Goal: Task Accomplishment & Management: Manage account settings

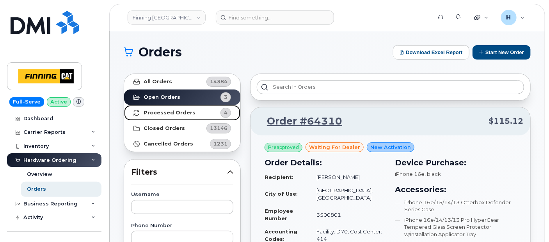
click at [180, 105] on link "Processed Orders 4" at bounding box center [182, 113] width 116 height 16
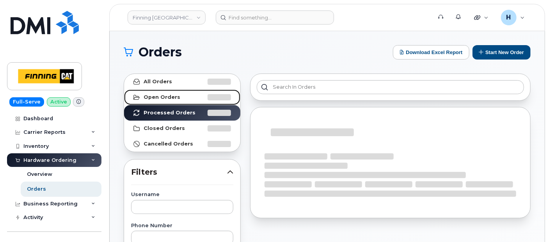
click at [180, 99] on link "Open Orders" at bounding box center [182, 98] width 116 height 16
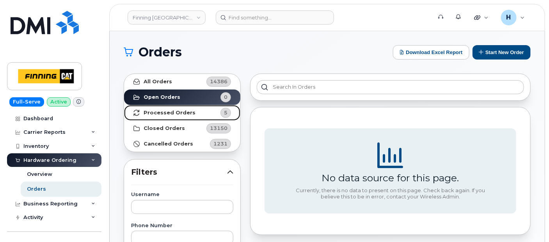
click at [182, 112] on strong "Processed Orders" at bounding box center [169, 113] width 52 height 6
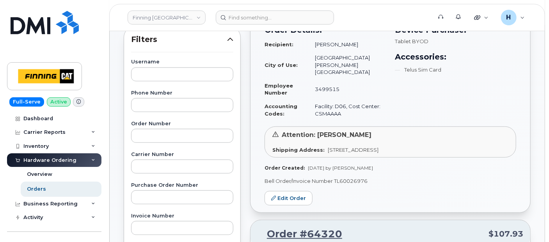
scroll to position [173, 0]
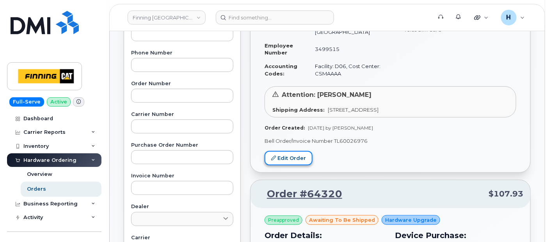
click at [290, 151] on link "Edit Order" at bounding box center [288, 158] width 48 height 14
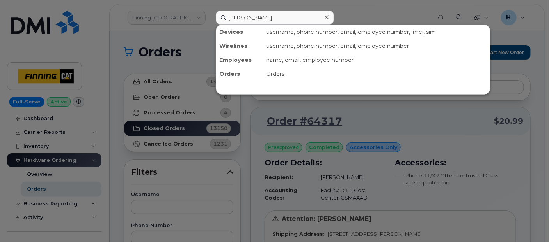
type input "[PERSON_NAME]"
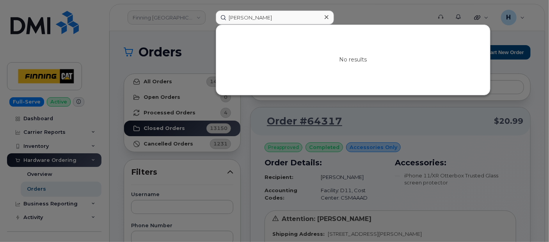
click at [326, 17] on icon at bounding box center [326, 17] width 4 height 4
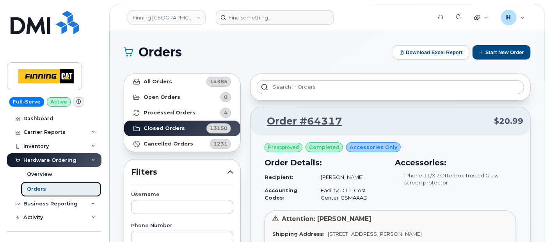
click at [61, 188] on link "Orders" at bounding box center [61, 189] width 81 height 15
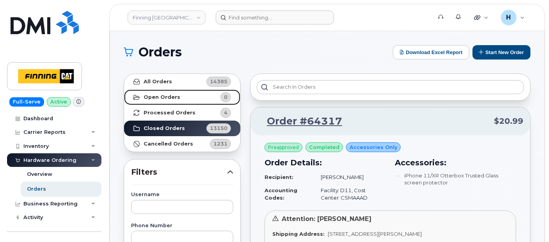
click at [199, 100] on link "Open Orders 0" at bounding box center [182, 98] width 116 height 16
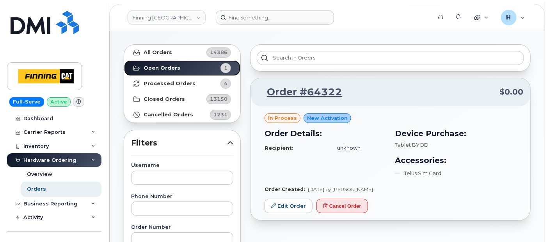
scroll to position [43, 0]
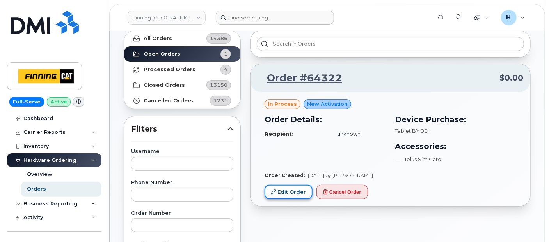
click at [278, 193] on link "Edit Order" at bounding box center [288, 192] width 48 height 14
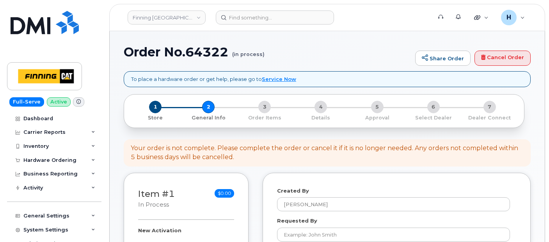
select select
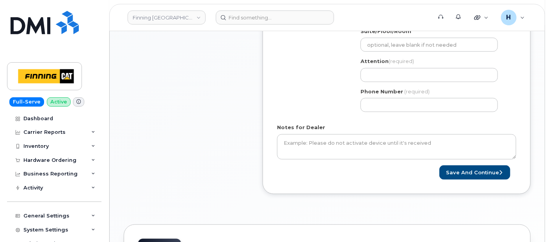
scroll to position [130, 0]
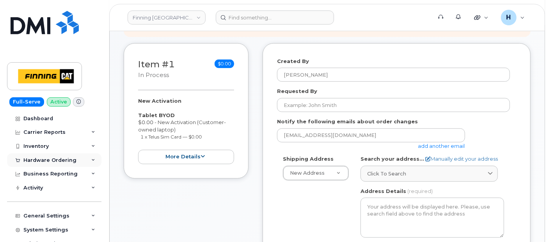
click at [21, 160] on div at bounding box center [17, 161] width 9 height 6
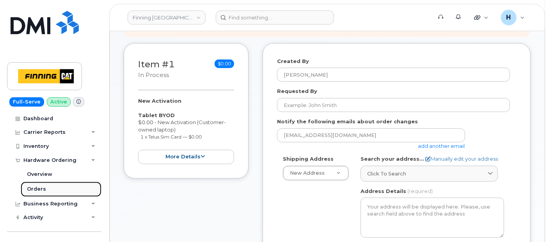
click at [31, 187] on div "Orders" at bounding box center [36, 189] width 19 height 7
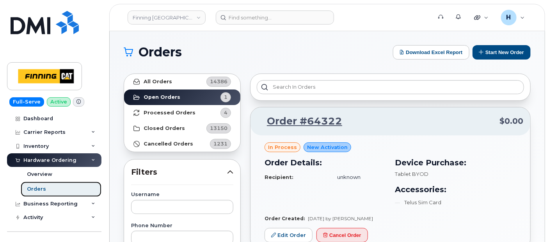
click at [31, 188] on div "Orders" at bounding box center [36, 189] width 19 height 7
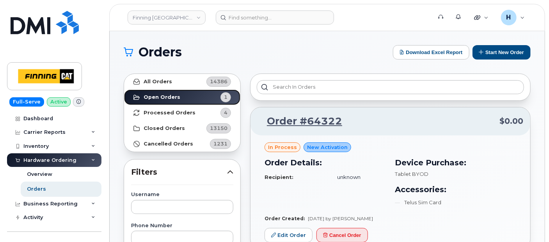
click at [194, 98] on link "Open Orders 1" at bounding box center [182, 98] width 116 height 16
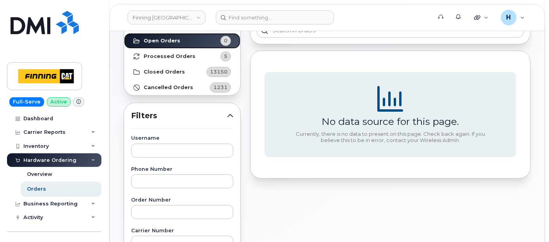
scroll to position [43, 0]
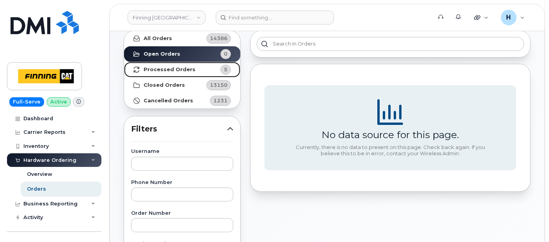
click at [176, 73] on link "Processed Orders 5" at bounding box center [182, 70] width 116 height 16
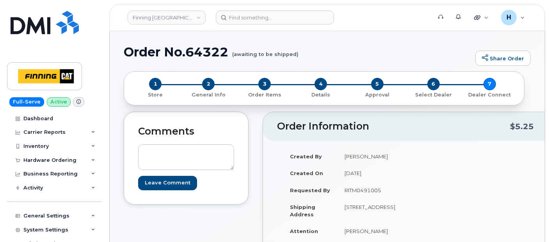
scroll to position [216, 0]
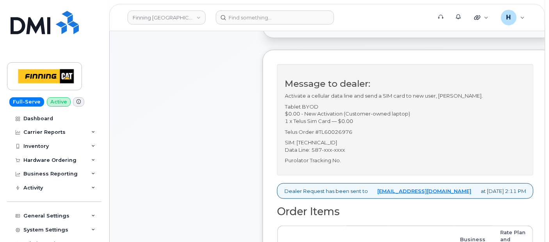
click at [345, 165] on p "Purolator Tracking No." at bounding box center [405, 160] width 241 height 7
click at [32, 158] on div "Hardware Ordering" at bounding box center [49, 161] width 53 height 6
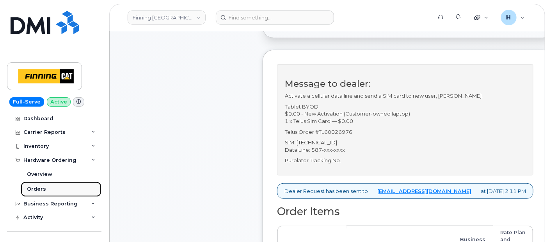
click at [30, 189] on div "Orders" at bounding box center [36, 189] width 19 height 7
